Goal: Task Accomplishment & Management: Complete application form

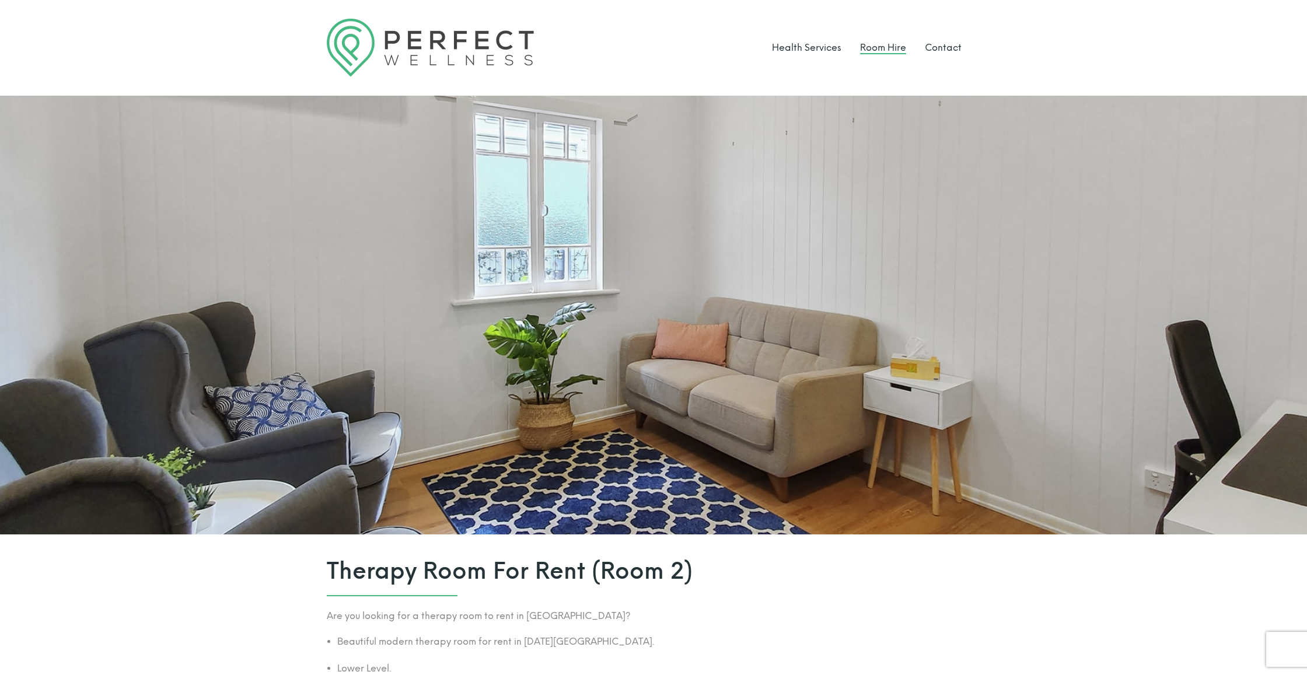
click at [872, 47] on link "Room Hire" at bounding box center [883, 47] width 46 height 11
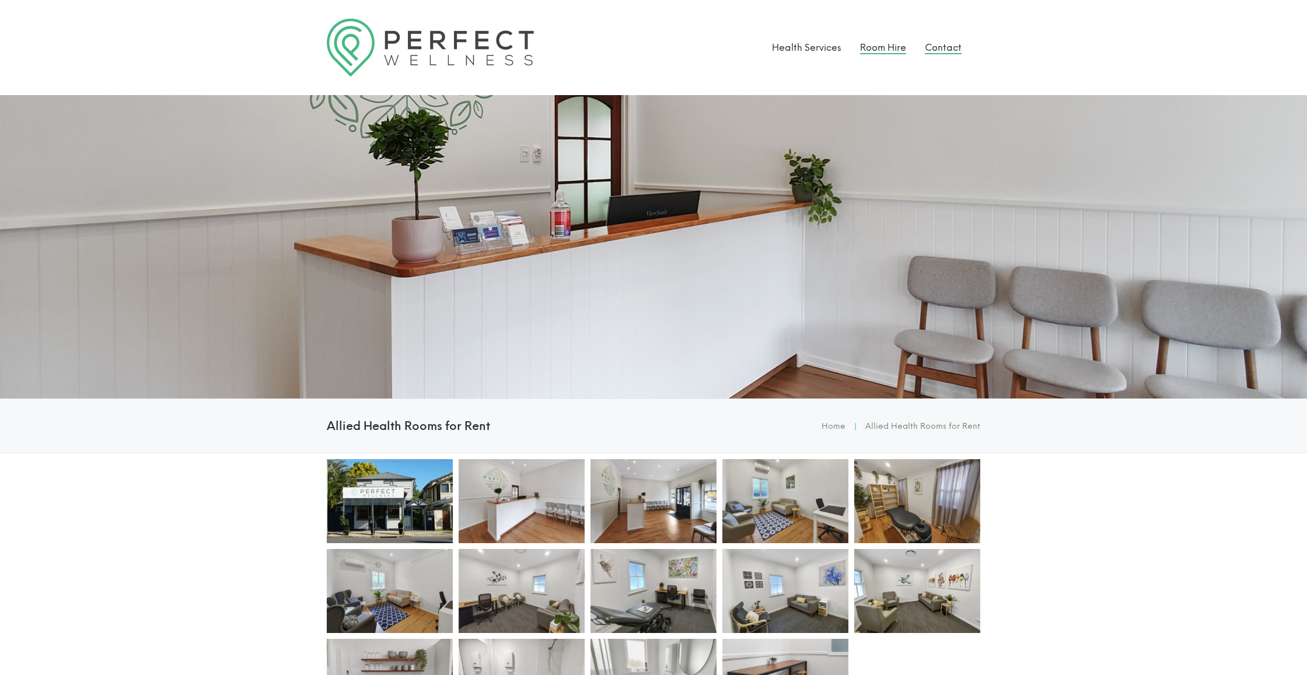
click at [937, 48] on link "Contact" at bounding box center [943, 47] width 37 height 11
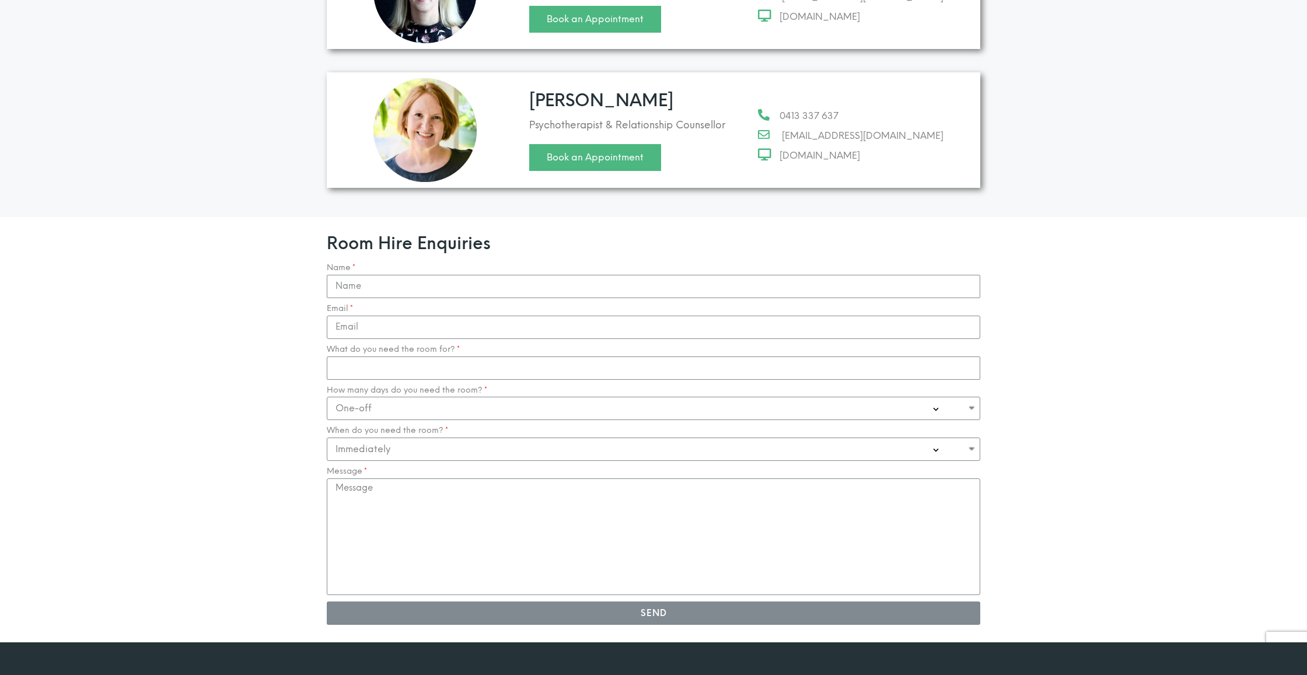
scroll to position [980, 0]
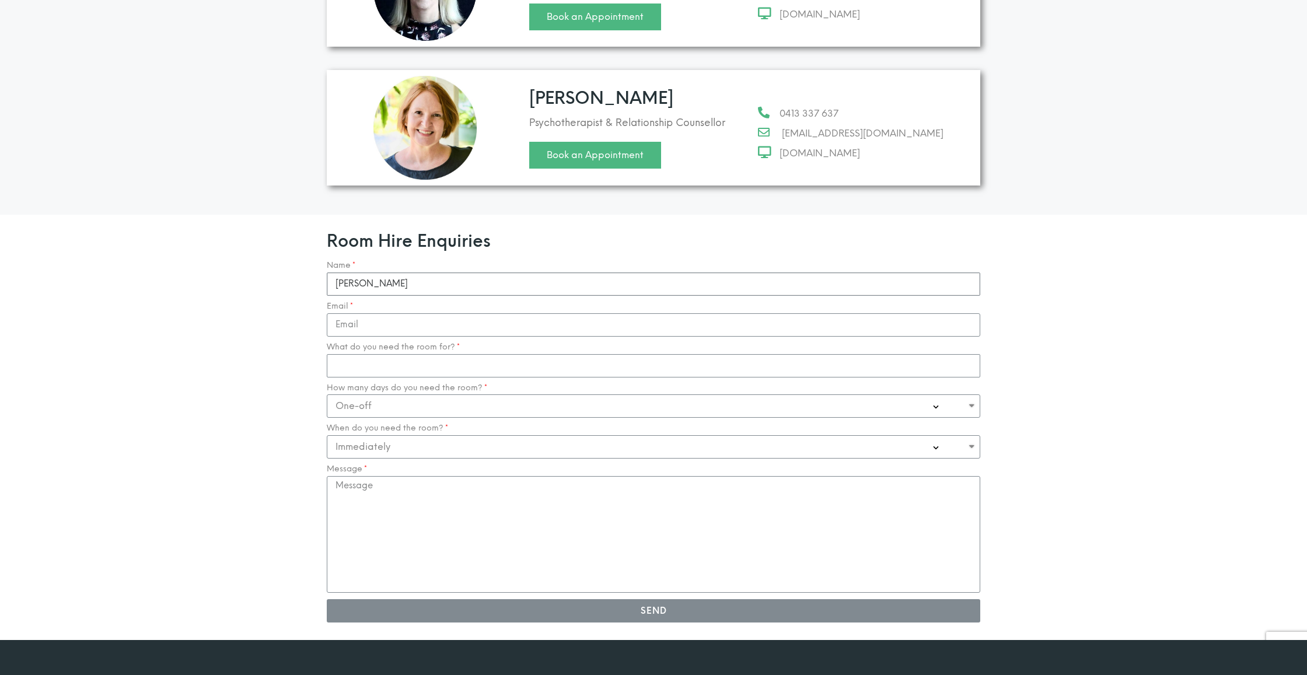
type input "Georgina Brunton"
type input "georgi"
type input "georginabrunton@gmail.com"
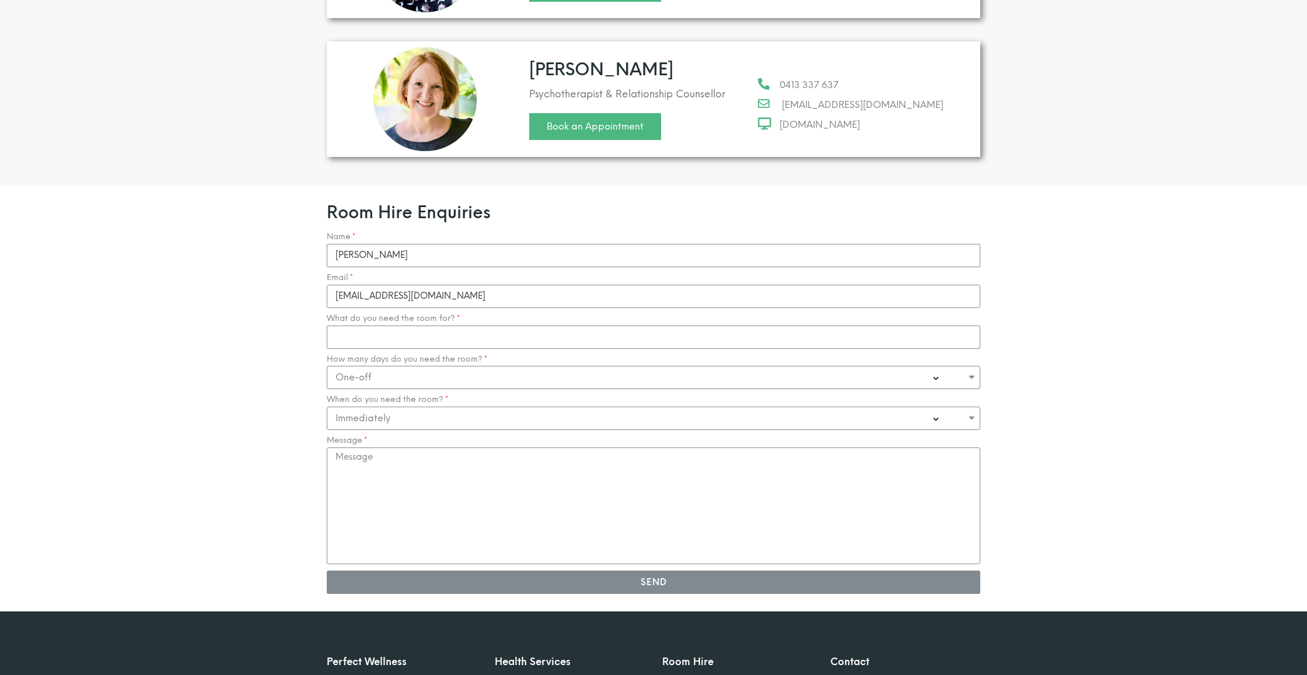
scroll to position [1006, 1]
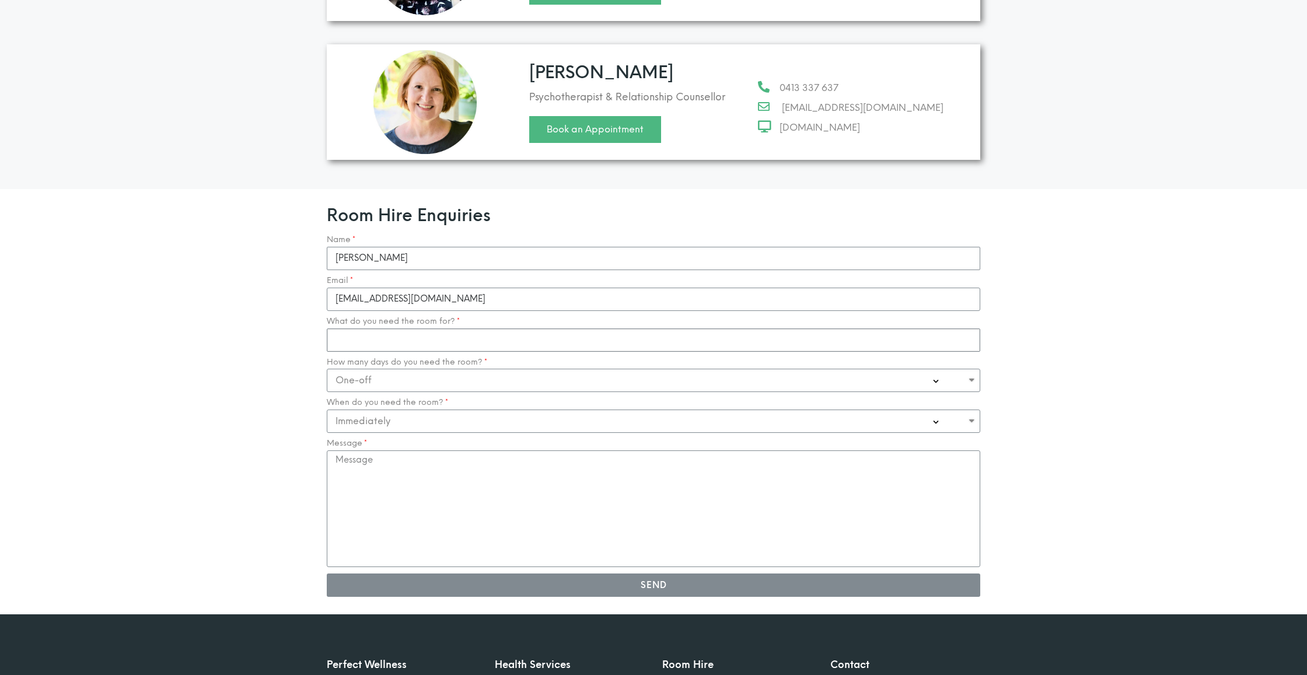
click at [397, 329] on input "What do you need the room for?" at bounding box center [654, 340] width 654 height 23
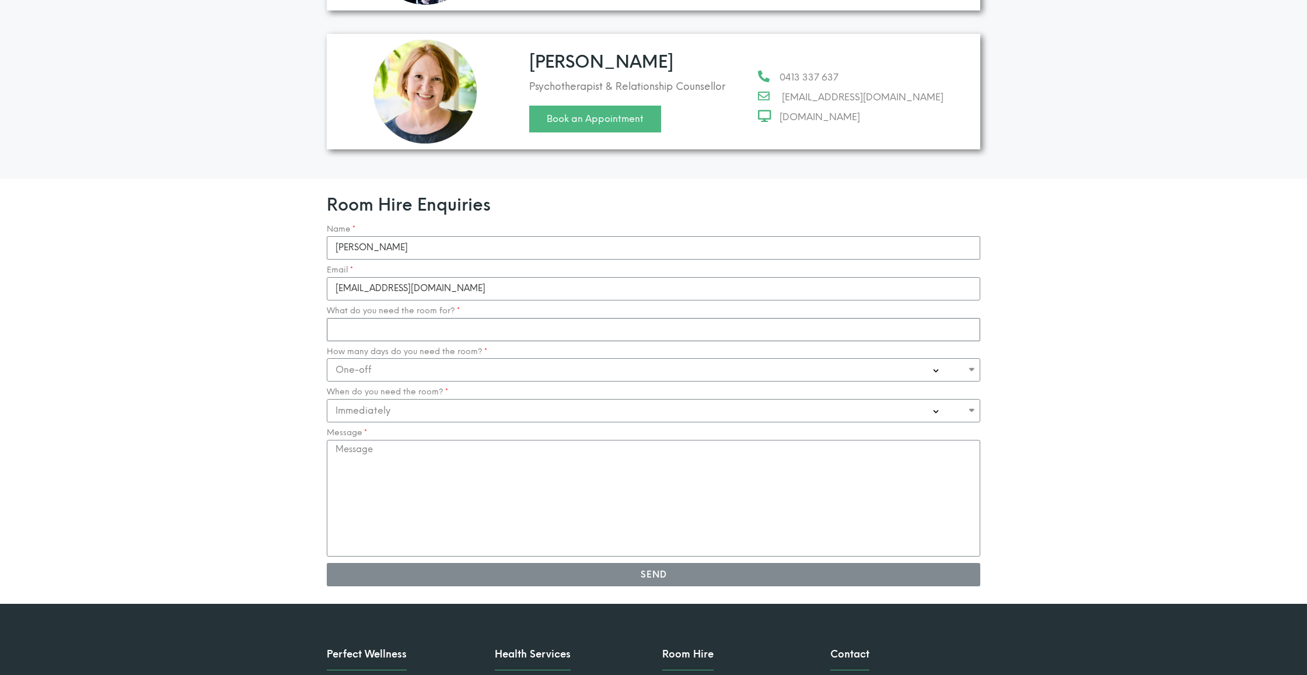
scroll to position [1020, 0]
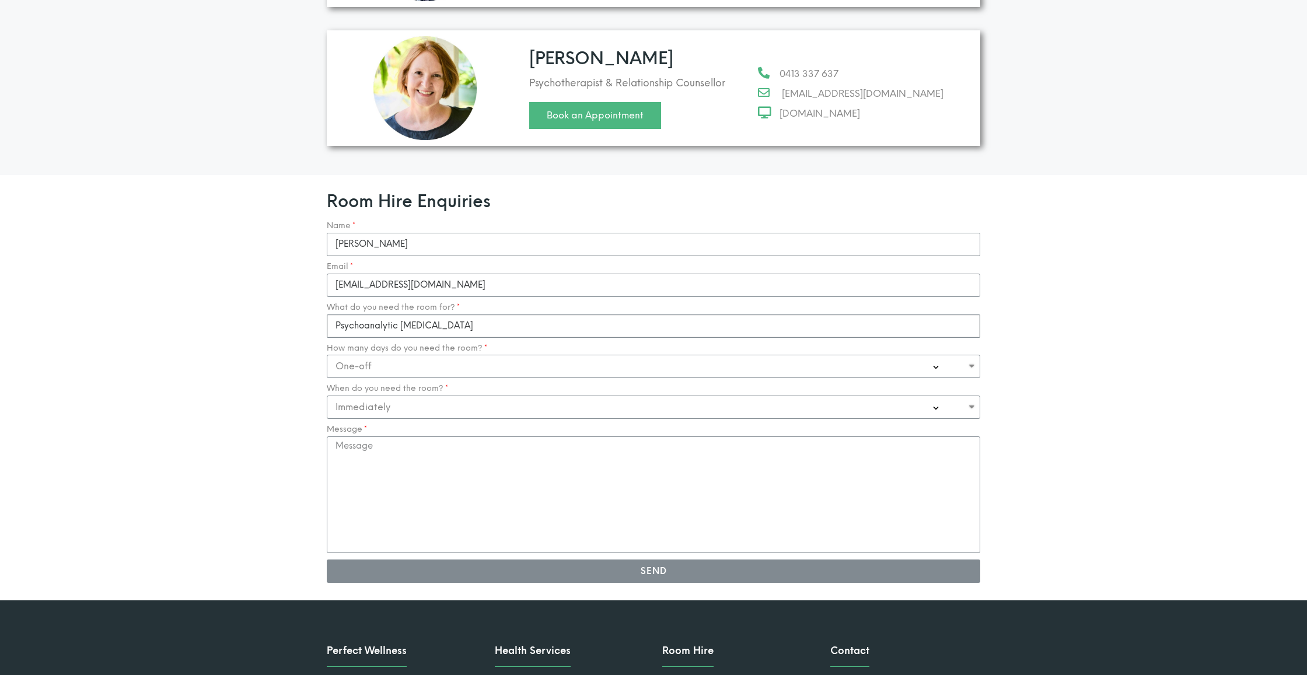
type input "Psychoanalytic psychotherapy"
select select "1-2 Days a week"
select select "0-1 Month"
click at [374, 437] on textarea "Message" at bounding box center [654, 495] width 654 height 117
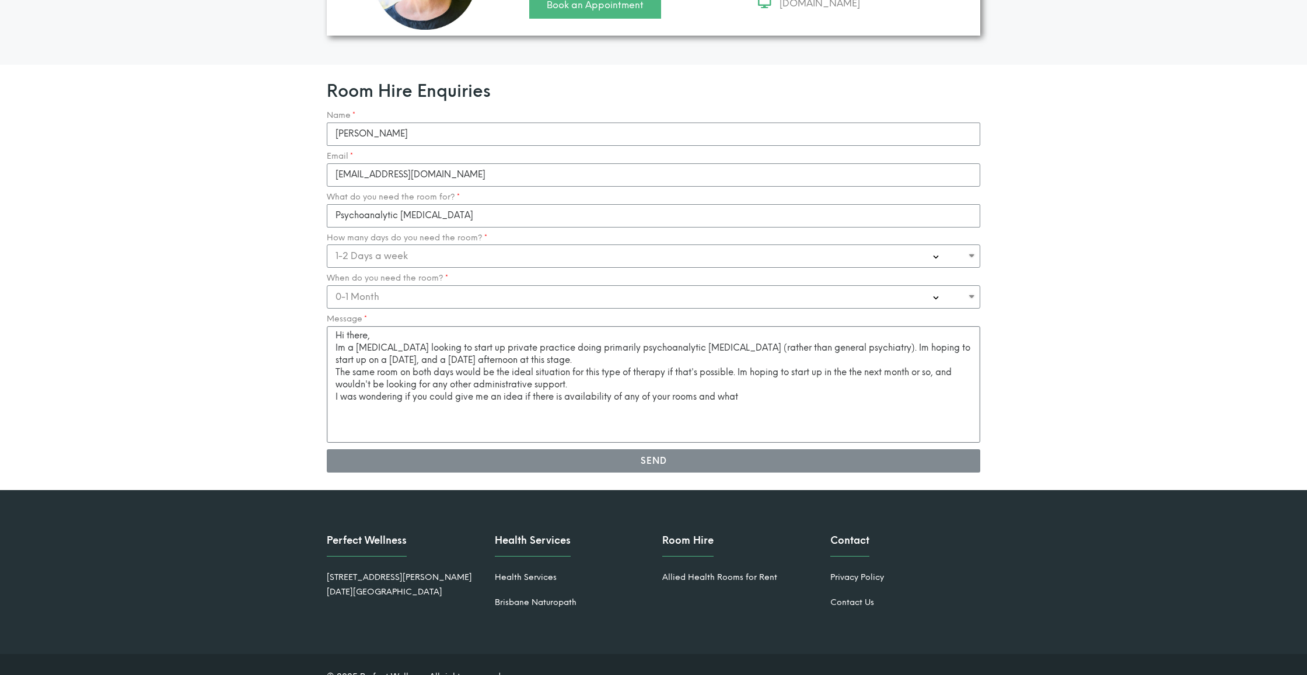
scroll to position [1129, 0]
click at [835, 349] on textarea "Hi there, Im a psychiatrist looking to start up private practice doing primaril…" at bounding box center [654, 385] width 654 height 117
click at [889, 349] on textarea "Hi there, Im a psychiatrist looking to start up private practice doing primaril…" at bounding box center [654, 385] width 654 height 117
click at [924, 349] on textarea "Hi there, Im a psychiatrist looking to start up private practice doing primaril…" at bounding box center [654, 385] width 654 height 117
click at [584, 339] on textarea "Hi there, Im a psychiatrist looking to start up private practice doing primaril…" at bounding box center [654, 385] width 654 height 117
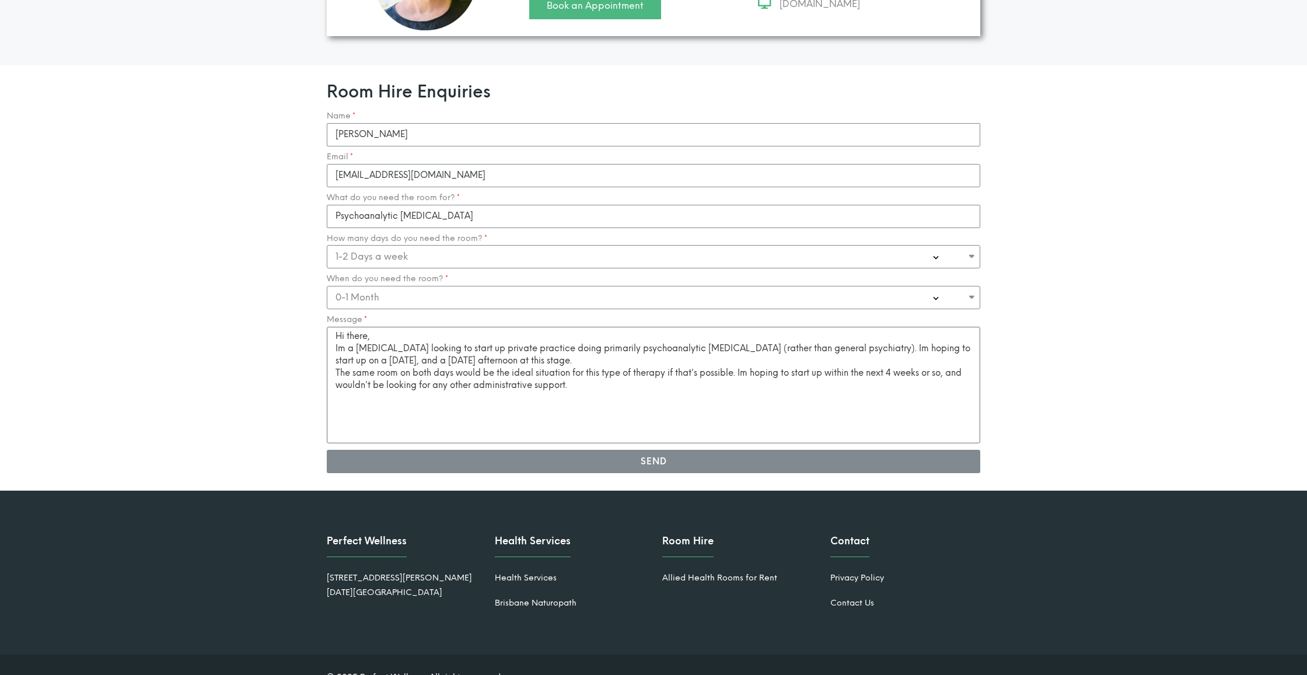
click at [621, 327] on textarea "Hi there, Im a psychiatrist looking to start up private practice doing primaril…" at bounding box center [654, 385] width 654 height 117
click at [599, 340] on textarea "Hi there, Im a psychiatrist looking to start up private practice doing primaril…" at bounding box center [654, 385] width 654 height 117
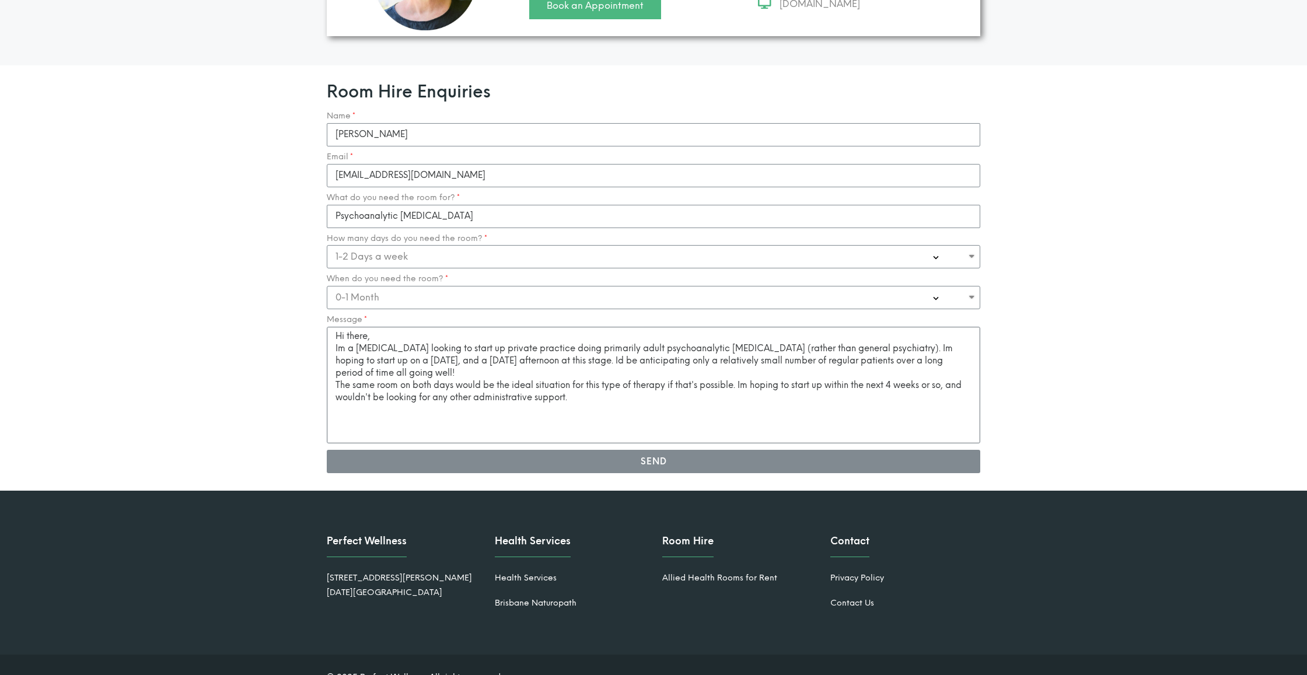
click at [601, 374] on textarea "Hi there, Im a psychiatrist looking to start up private practice doing primaril…" at bounding box center [654, 385] width 654 height 117
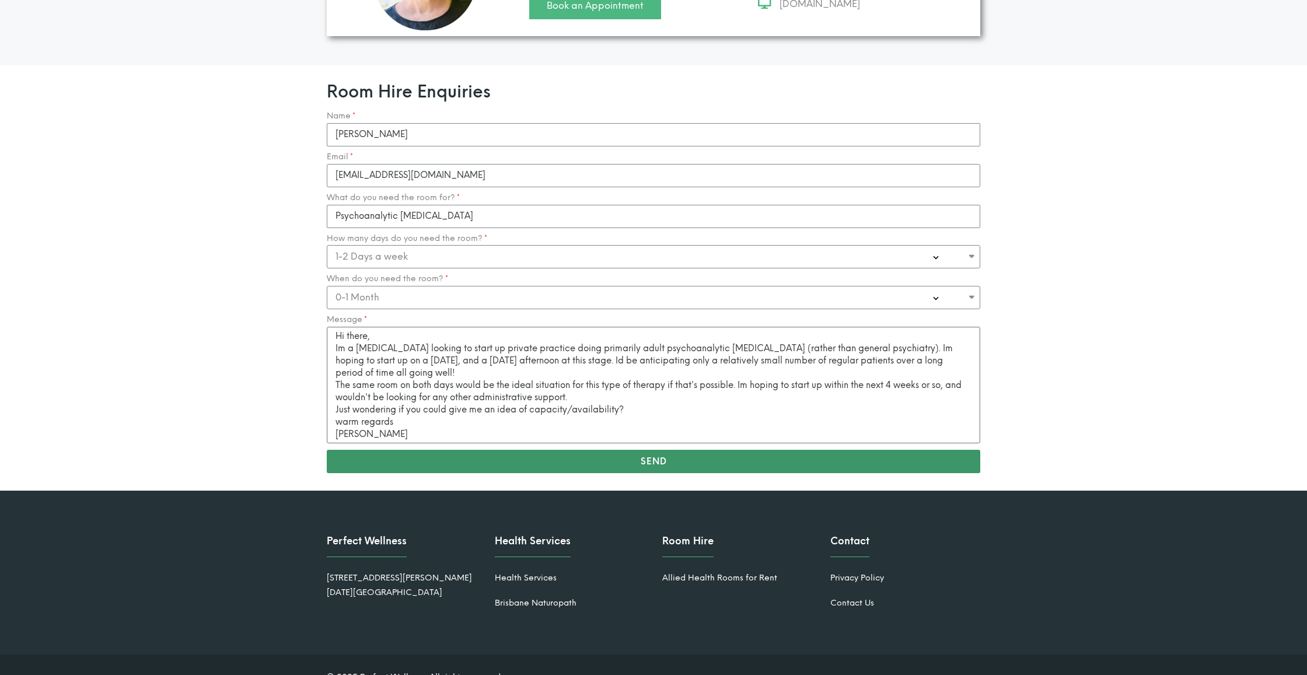
type textarea "Hi there, Im a psychiatrist looking to start up private practice doing primaril…"
click at [644, 458] on span "Send" at bounding box center [654, 462] width 26 height 9
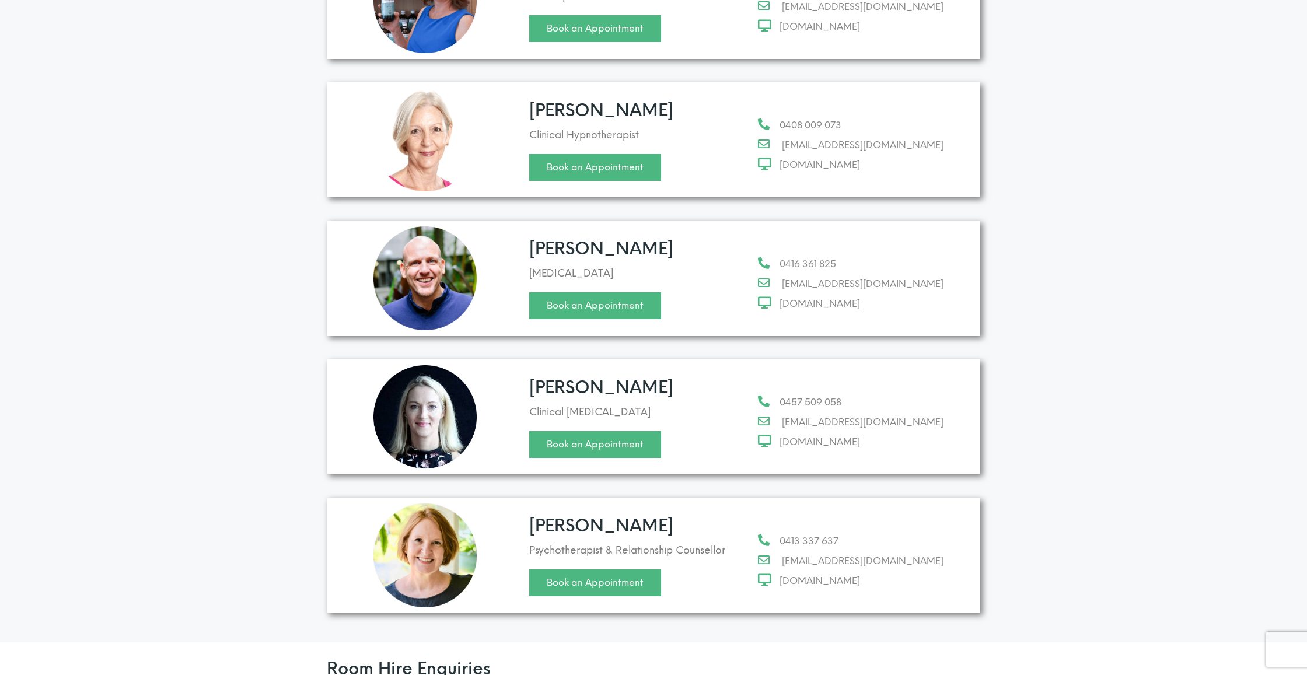
scroll to position [560, 0]
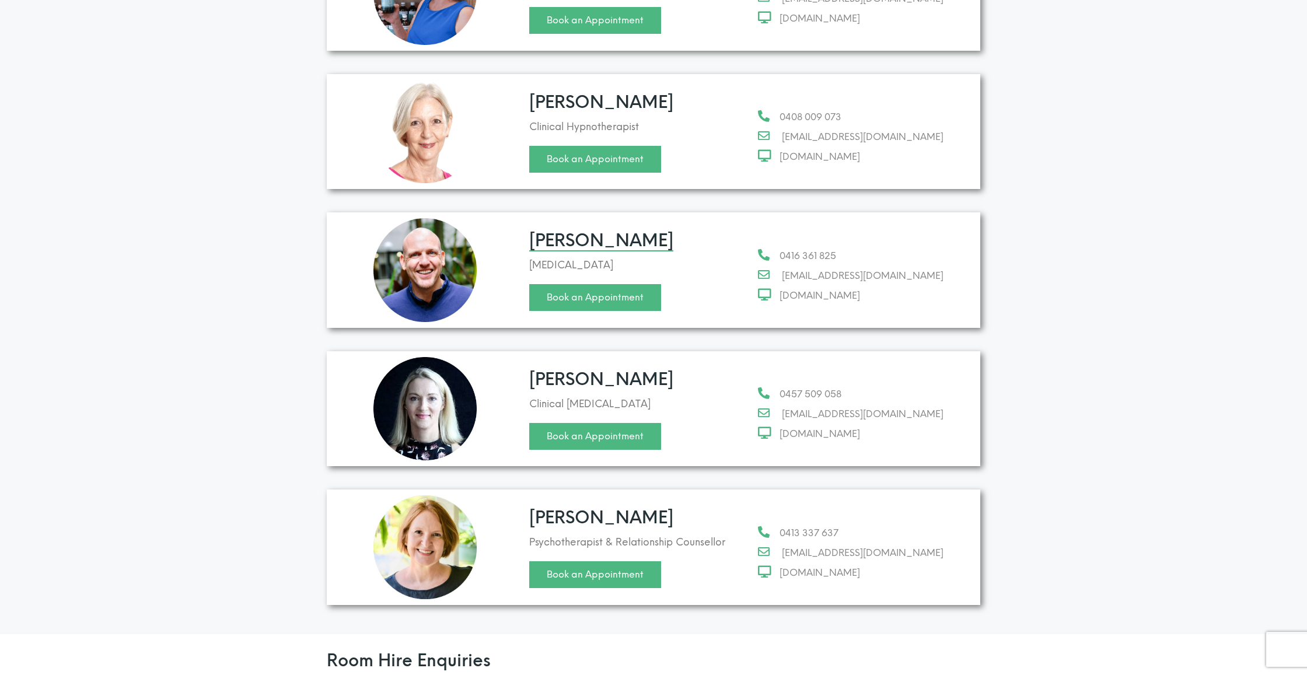
click at [599, 230] on link "[PERSON_NAME]" at bounding box center [601, 240] width 144 height 20
